Goal: Information Seeking & Learning: Learn about a topic

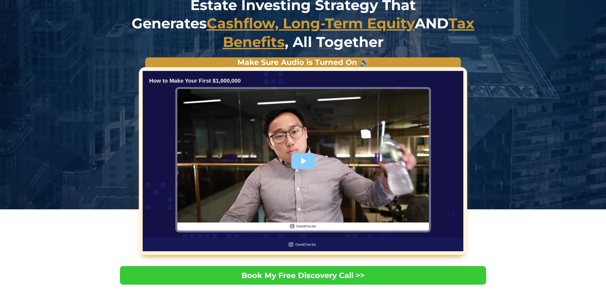
scroll to position [79, 0]
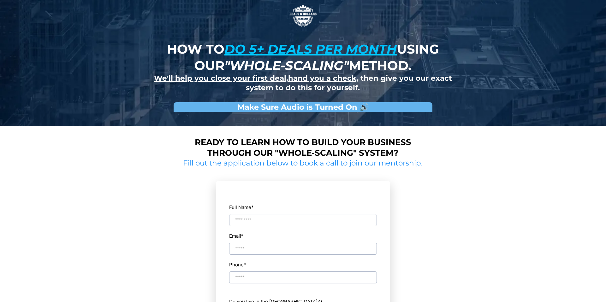
click at [269, 225] on input "Full Name *" at bounding box center [303, 220] width 148 height 12
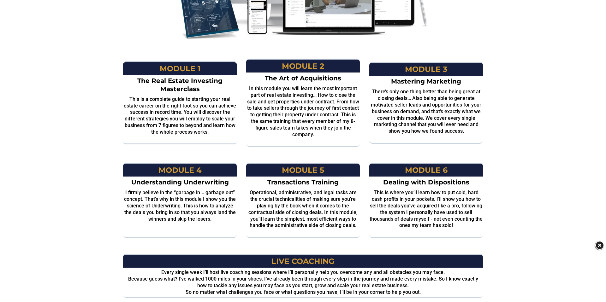
scroll to position [636, 0]
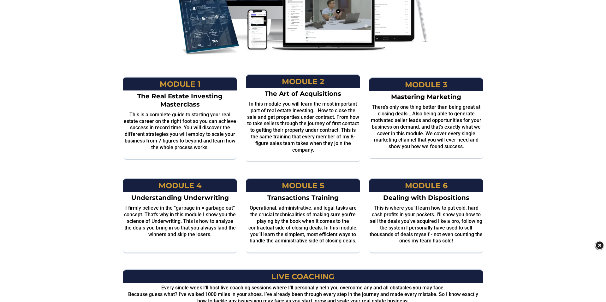
click at [177, 83] on strong "module 1" at bounding box center [180, 84] width 41 height 9
click at [180, 129] on h2 "This is a complete guide to starting your real estate career on the right foot …" at bounding box center [180, 131] width 114 height 39
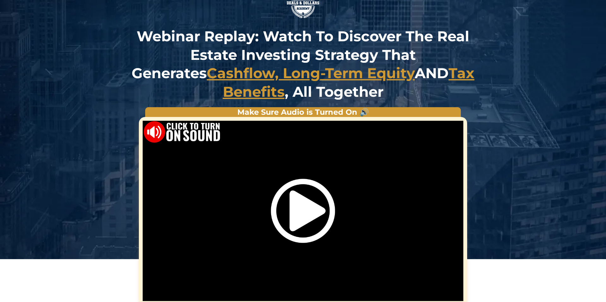
scroll to position [0, 0]
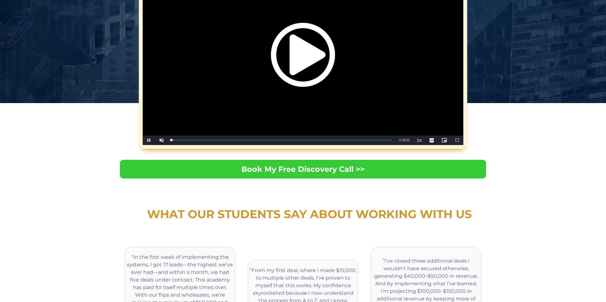
scroll to position [176, 0]
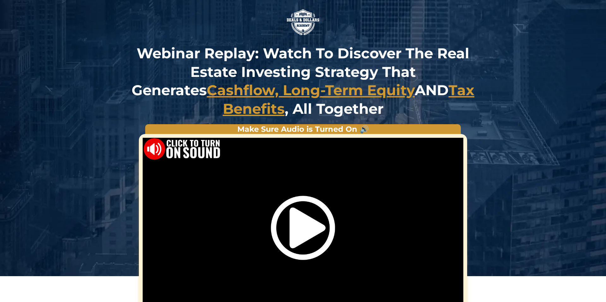
click at [306, 27] on img at bounding box center [303, 22] width 38 height 38
